Goal: Transaction & Acquisition: Book appointment/travel/reservation

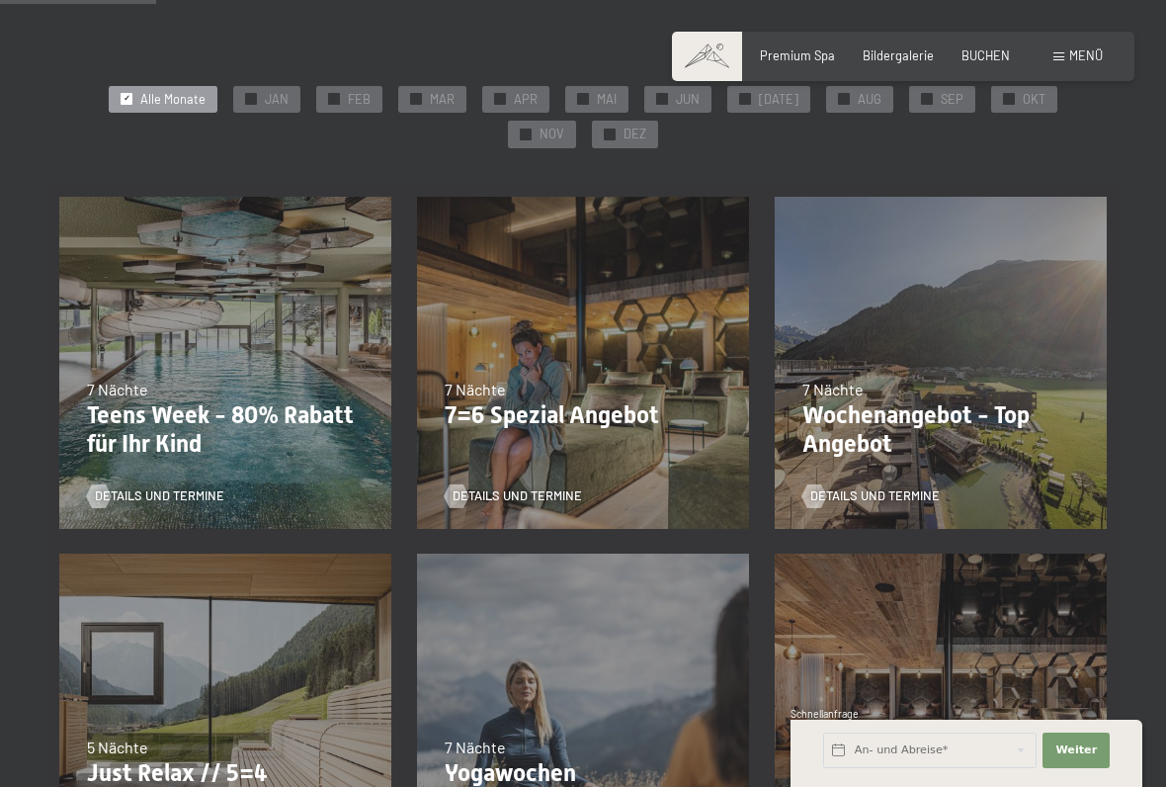
scroll to position [358, 0]
click at [588, 362] on div "05.10.–26.10.2025 01.11.–21.12.2025 10.01.–01.02.2026 07.03.–29.03.2026 16.05.–…" at bounding box center [583, 364] width 358 height 358
click at [487, 490] on span "Details und Termine" at bounding box center [517, 496] width 129 height 18
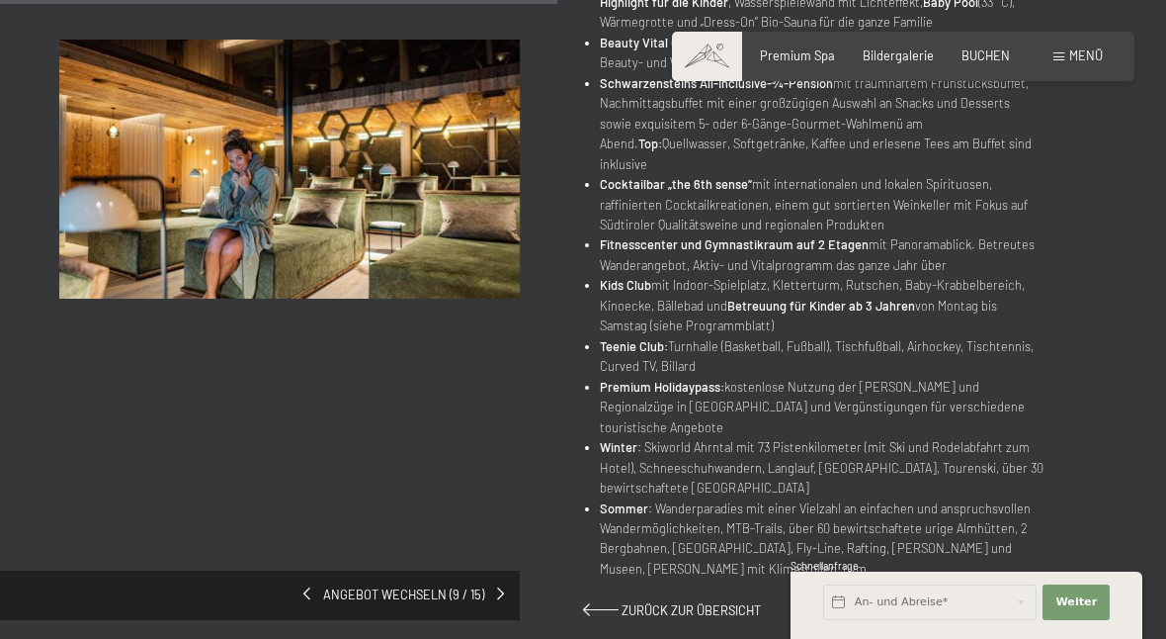
scroll to position [944, 0]
click at [457, 587] on span "Angebot wechseln (9 / 15)" at bounding box center [403, 596] width 187 height 18
click at [622, 603] on span "Zurück zur Übersicht" at bounding box center [691, 611] width 139 height 16
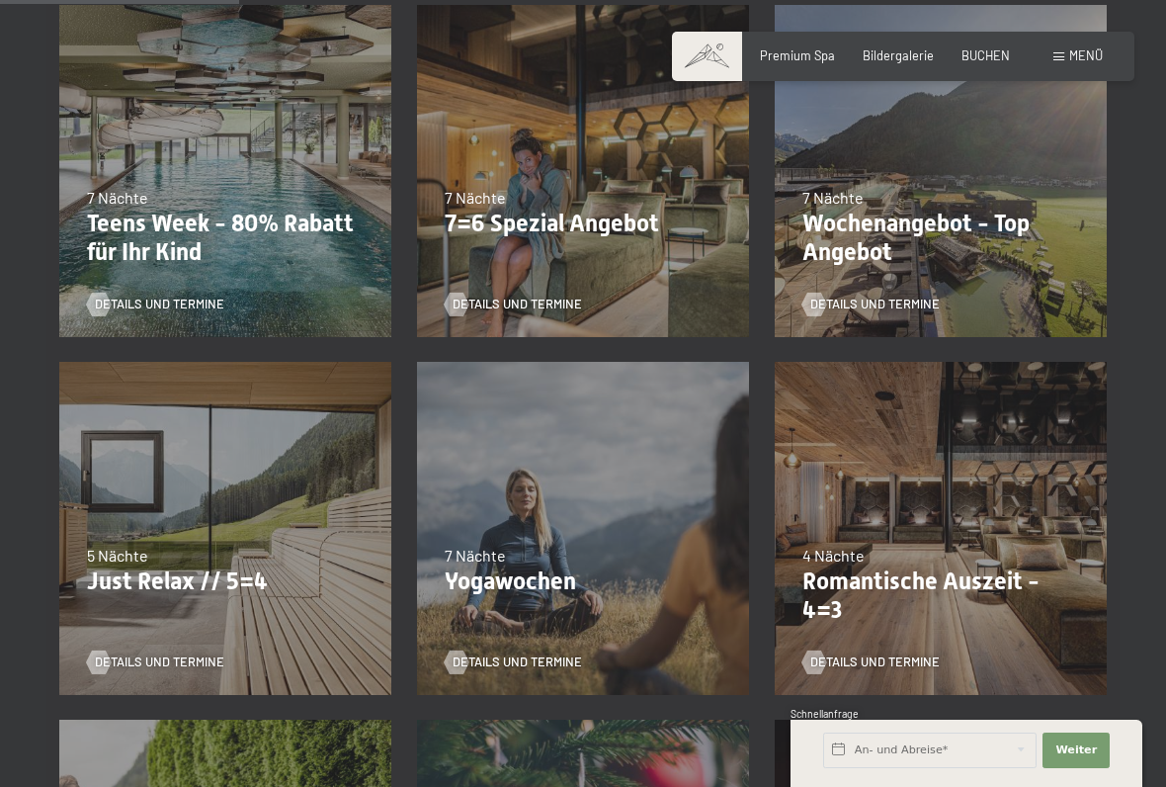
scroll to position [556, 0]
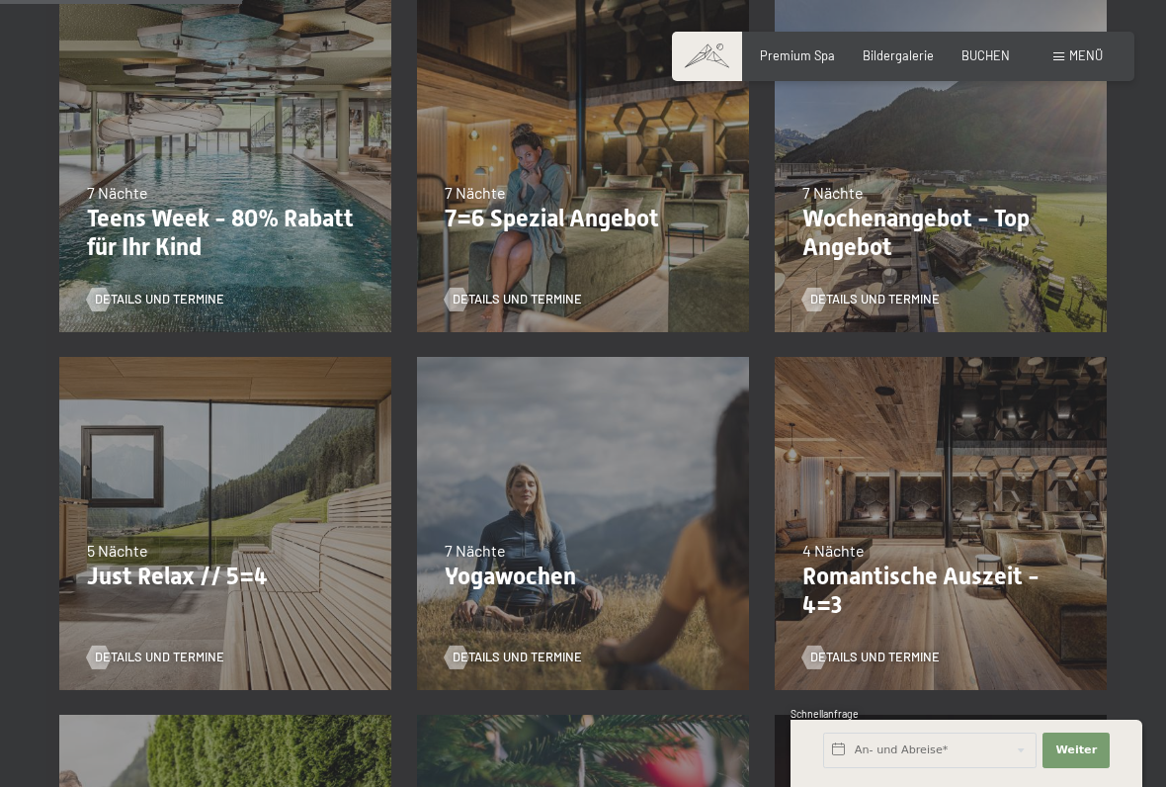
click at [163, 637] on div "Details und Termine" at bounding box center [219, 646] width 265 height 42
click at [119, 638] on span "Details und Termine" at bounding box center [159, 657] width 129 height 18
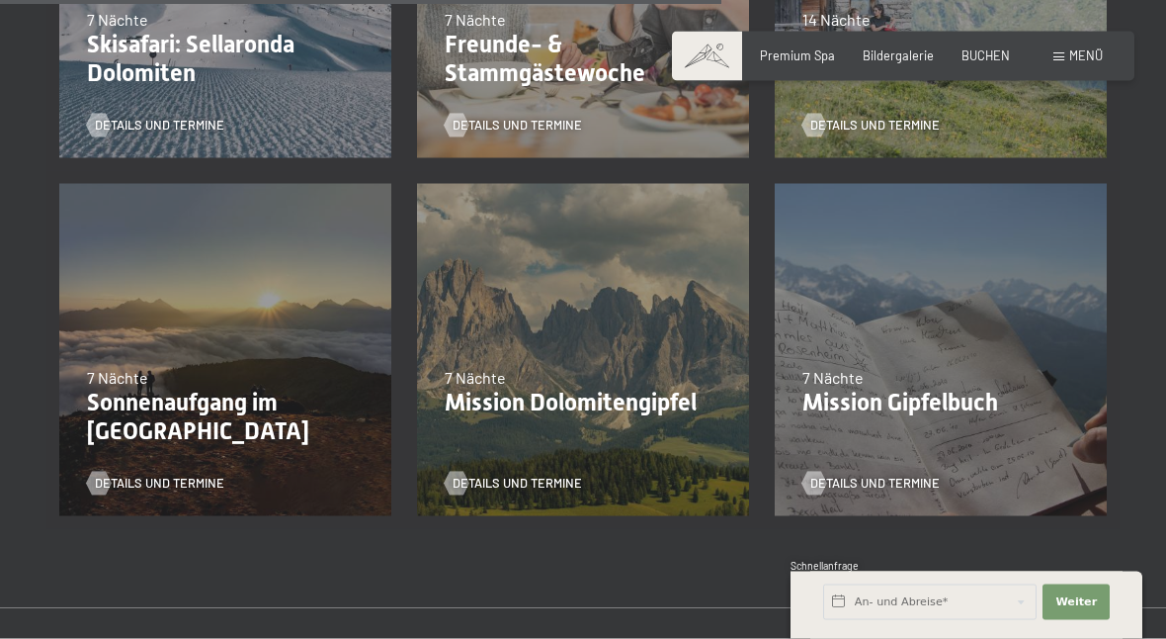
scroll to position [1798, 0]
